Goal: Information Seeking & Learning: Learn about a topic

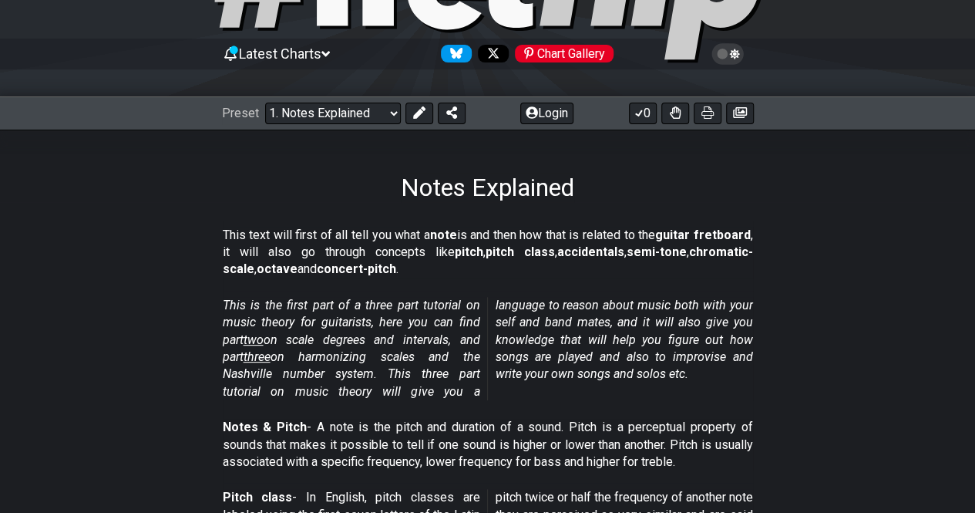
scroll to position [231, 0]
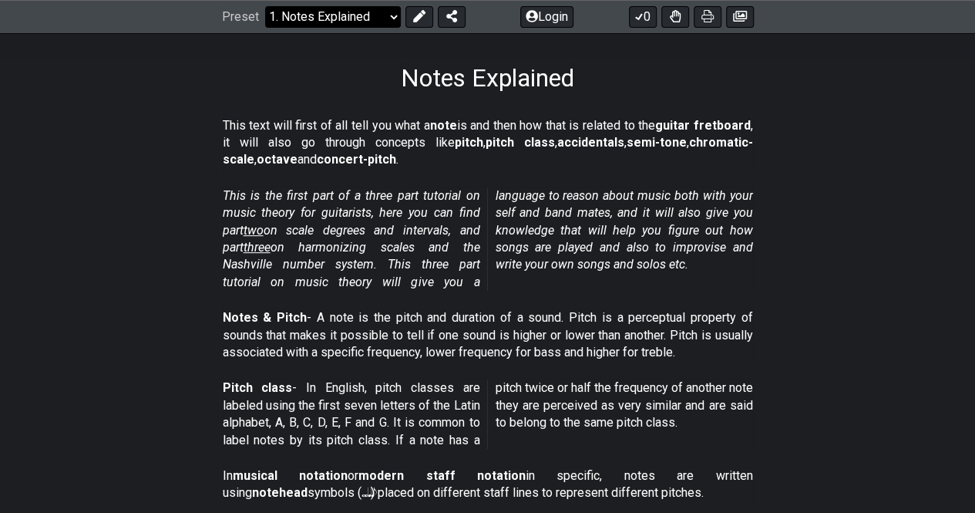
click at [339, 22] on select "Welcome to #fretflip! Initial Preset Custom Preset Minor Pentatonic Major Penta…" at bounding box center [333, 17] width 136 height 22
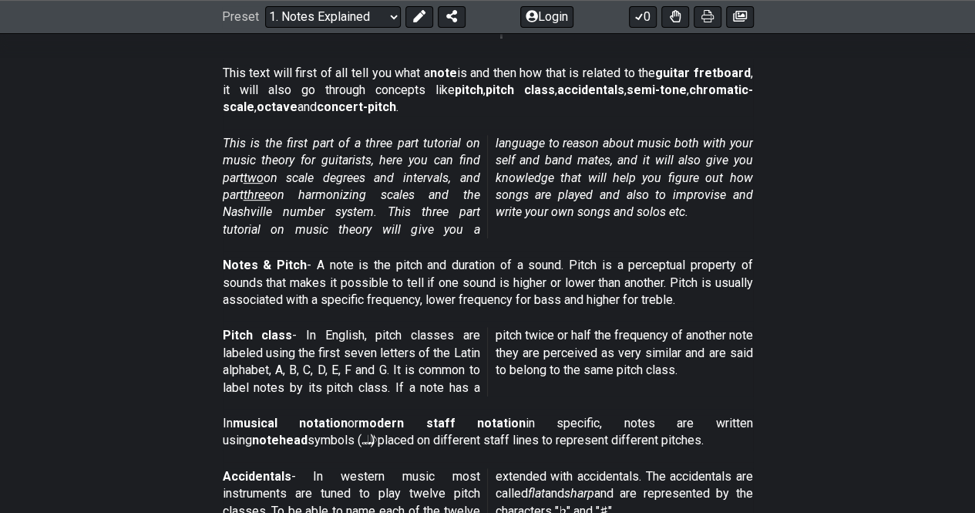
scroll to position [308, 0]
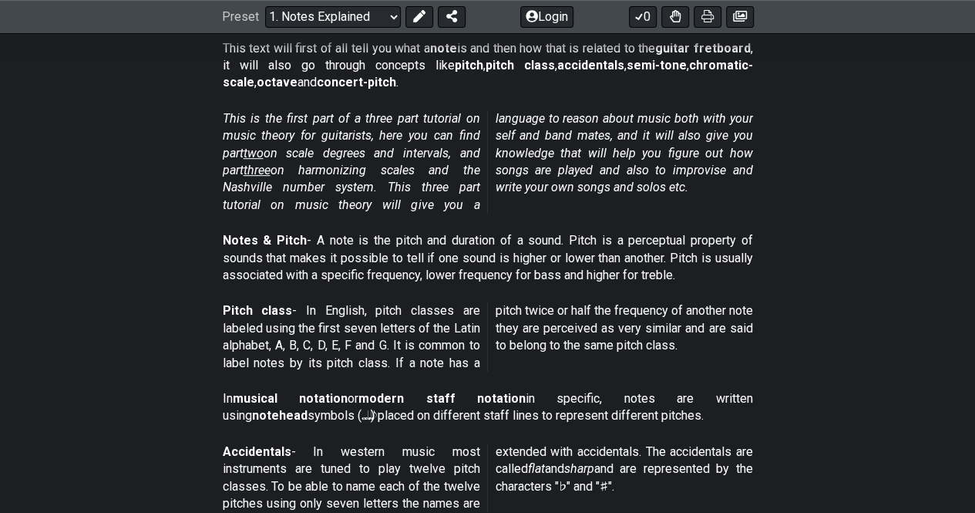
click at [351, 36] on div "This text will first of all tell you what a note is and then how that is relate…" at bounding box center [488, 69] width 530 height 70
click at [355, 27] on div "Preset Welcome to #fretflip! Initial Preset Custom Preset Minor Pentatonic Majo…" at bounding box center [487, 17] width 975 height 34
click at [356, 19] on select "Welcome to #fretflip! Initial Preset Custom Preset Minor Pentatonic Major Penta…" at bounding box center [333, 17] width 136 height 22
click at [133, 209] on section "This is the first part of a three part tutorial on music theory for guitarists,…" at bounding box center [487, 165] width 975 height 122
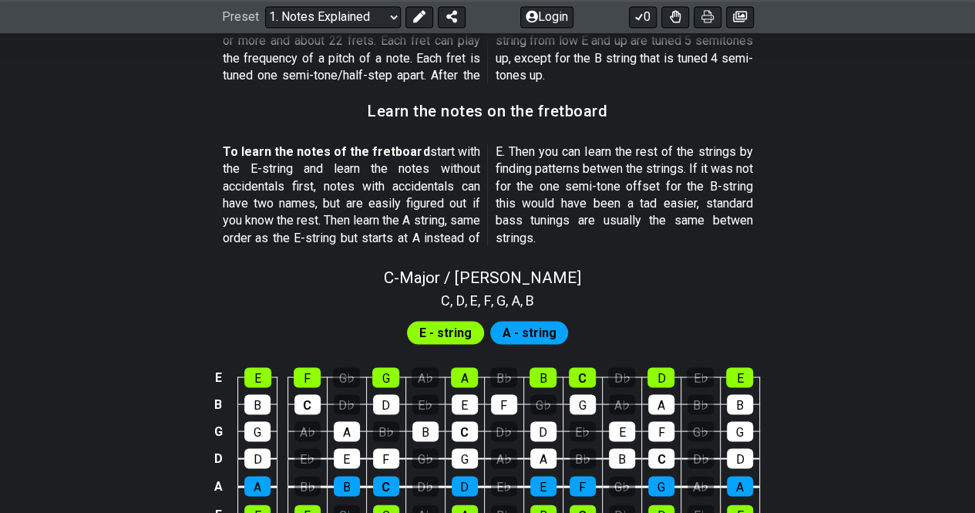
scroll to position [1310, 0]
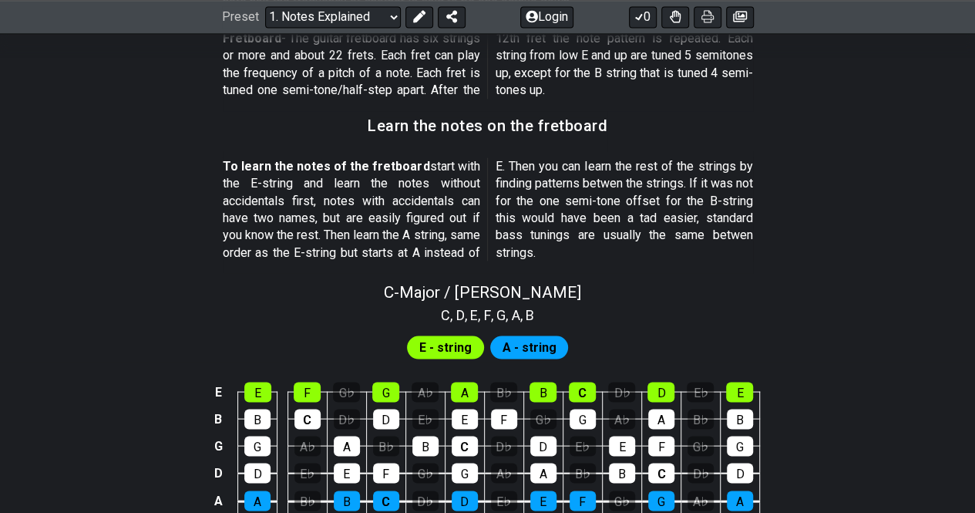
click at [452, 347] on span "E - string" at bounding box center [445, 347] width 52 height 22
click at [250, 391] on div "E" at bounding box center [257, 392] width 27 height 20
click at [257, 385] on div "E" at bounding box center [257, 392] width 27 height 20
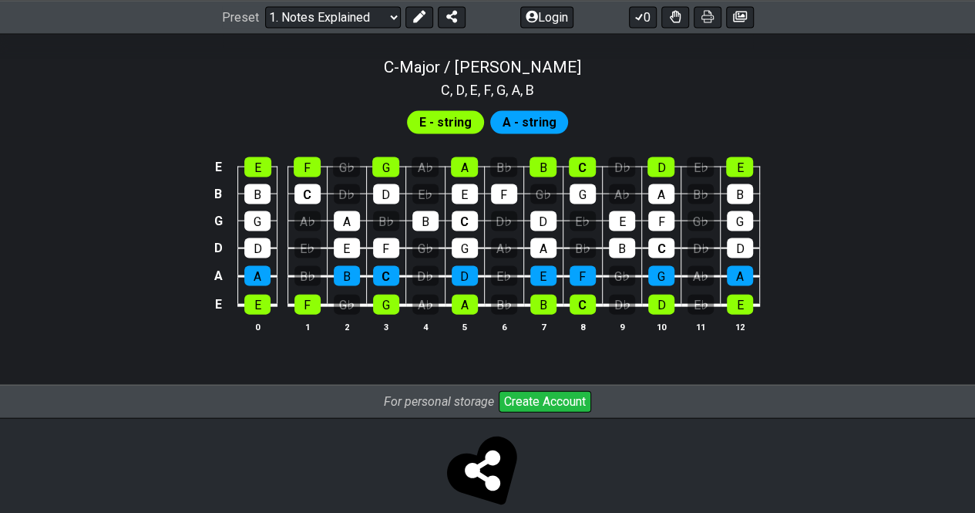
scroll to position [1541, 0]
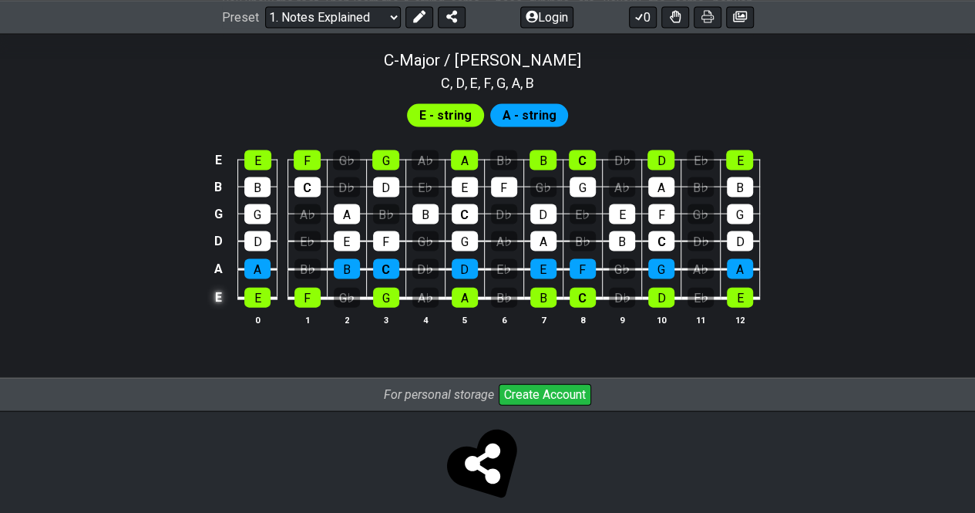
click at [224, 288] on td "E" at bounding box center [218, 297] width 18 height 29
click at [222, 294] on td "x" at bounding box center [218, 297] width 18 height 29
click at [218, 291] on td "o" at bounding box center [218, 297] width 18 height 29
click at [224, 295] on td at bounding box center [218, 297] width 18 height 29
drag, startPoint x: 435, startPoint y: 82, endPoint x: 498, endPoint y: 89, distance: 62.8
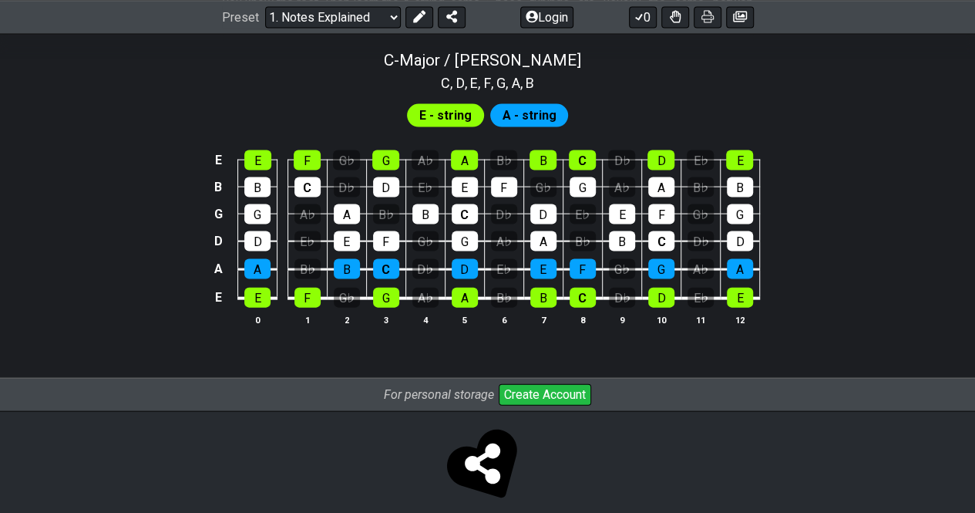
click at [498, 89] on section "C , D , E , F , G , A , B" at bounding box center [487, 81] width 107 height 25
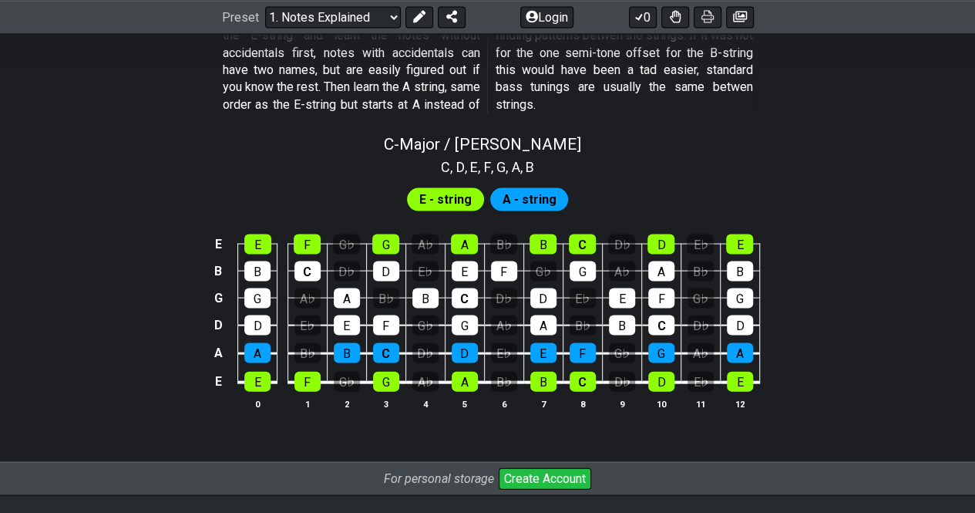
scroll to position [1464, 0]
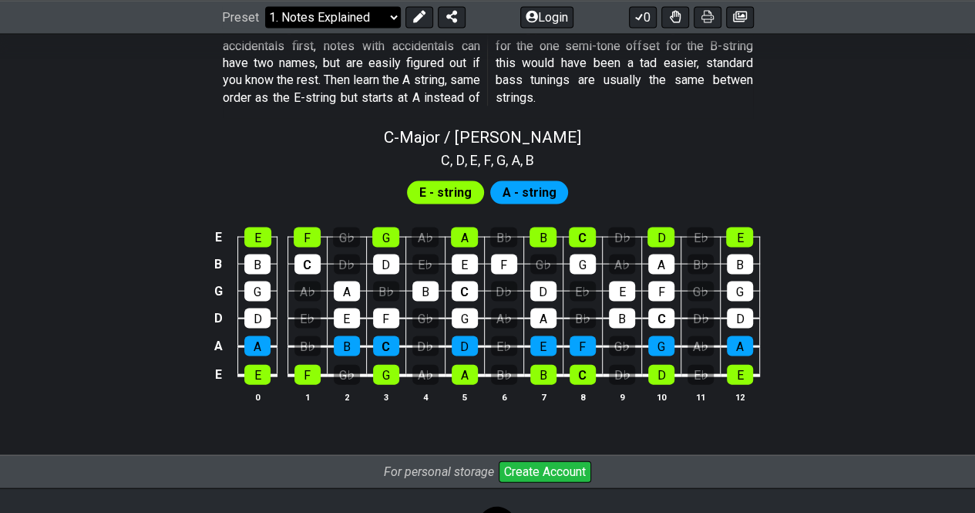
click at [348, 16] on select "Welcome to #fretflip! Initial Preset Custom Preset Minor Pentatonic Major Penta…" at bounding box center [333, 17] width 136 height 22
click at [265, 6] on select "Welcome to #fretflip! Initial Preset Custom Preset Minor Pentatonic Major Penta…" at bounding box center [333, 17] width 136 height 22
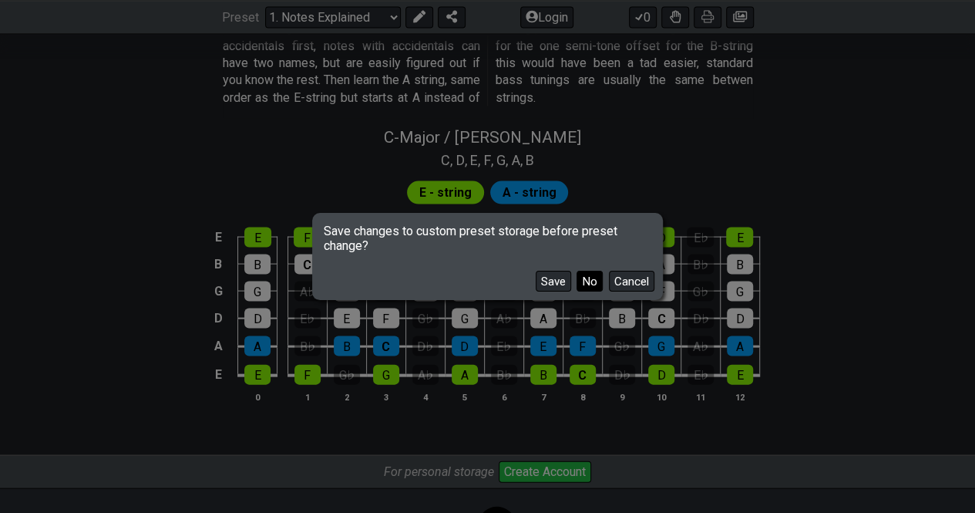
click at [586, 279] on button "No" at bounding box center [590, 281] width 26 height 21
select select "/welcome"
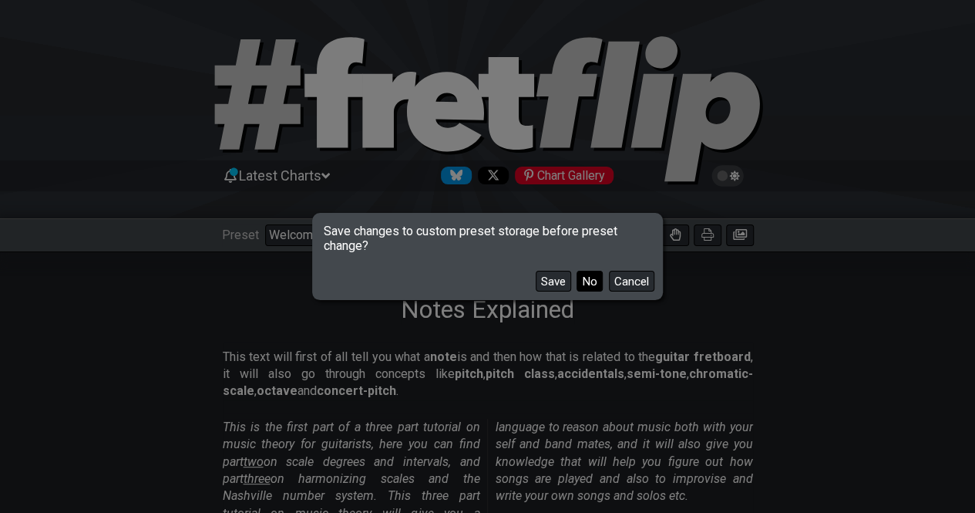
select select "C"
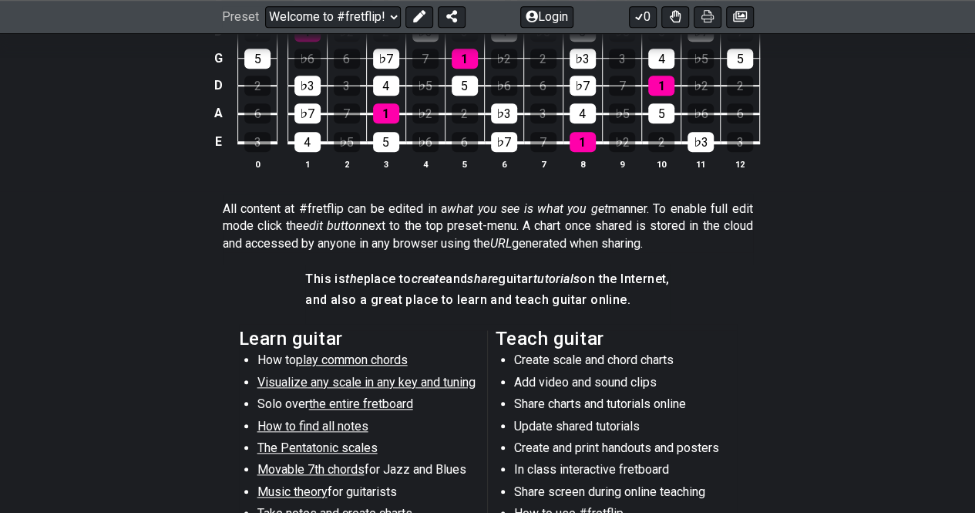
scroll to position [771, 0]
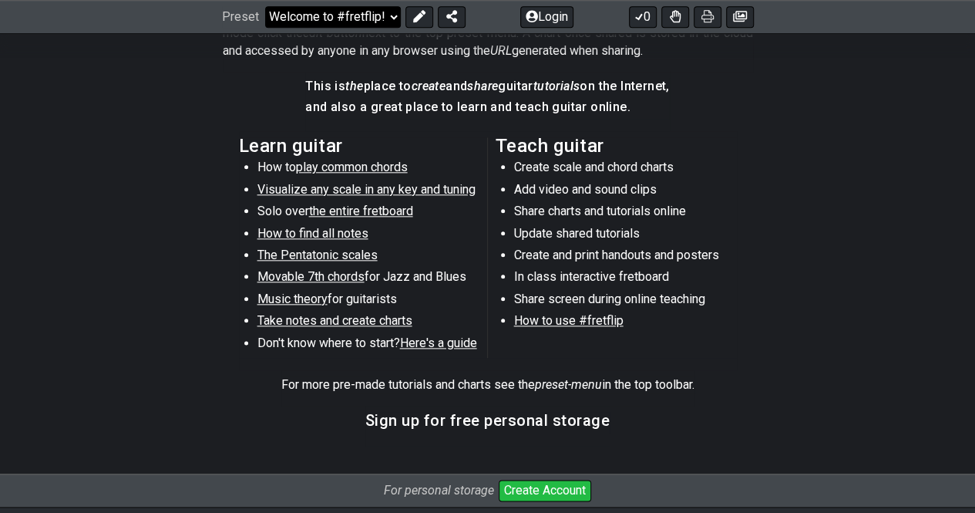
click at [325, 6] on select "Welcome to #fretflip! Initial Preset Custom Preset Minor Pentatonic Major Penta…" at bounding box center [333, 17] width 136 height 22
click at [265, 28] on select "Welcome to #fretflip! Initial Preset Custom Preset Minor Pentatonic Major Penta…" at bounding box center [333, 17] width 136 height 22
click at [363, 166] on span "play common chords" at bounding box center [352, 167] width 112 height 15
select select "/common-guitar-chords"
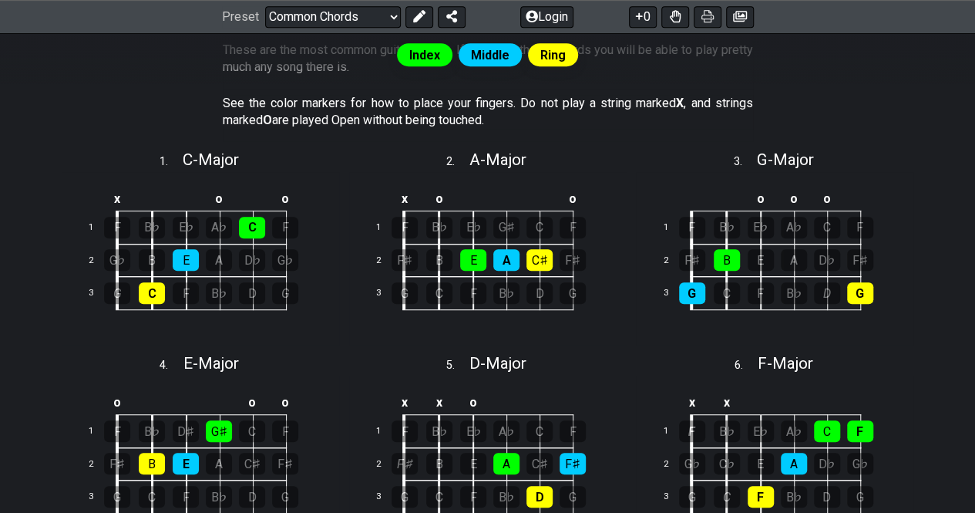
scroll to position [385, 0]
